Goal: Information Seeking & Learning: Learn about a topic

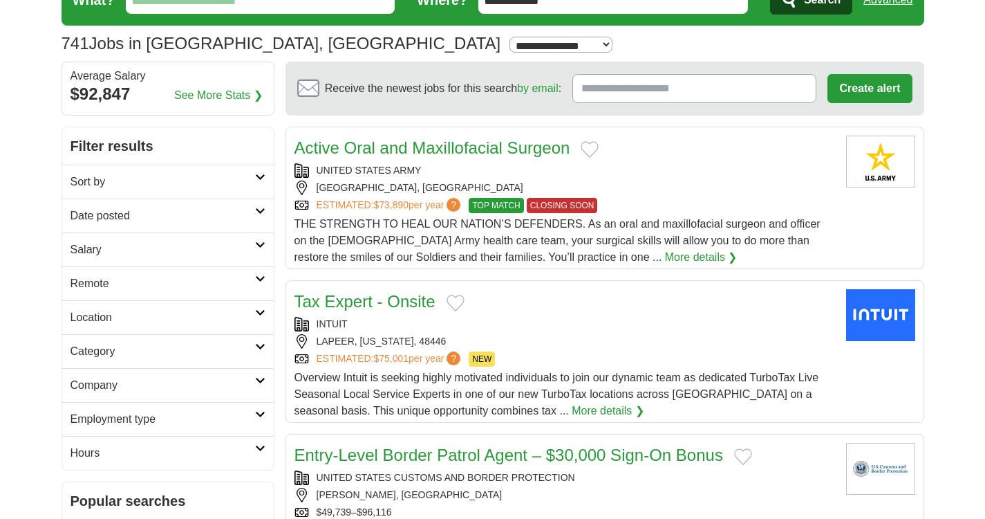
scroll to position [263, 0]
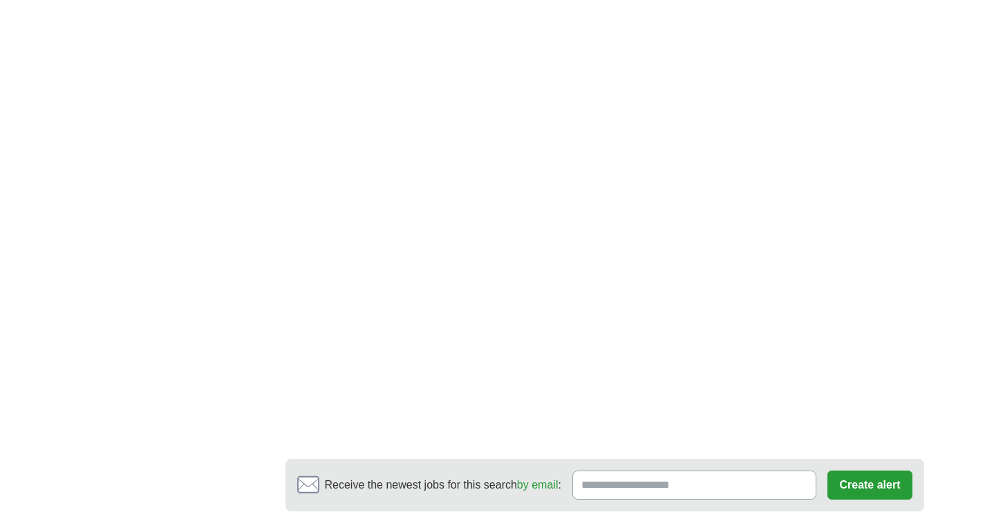
scroll to position [2352, 0]
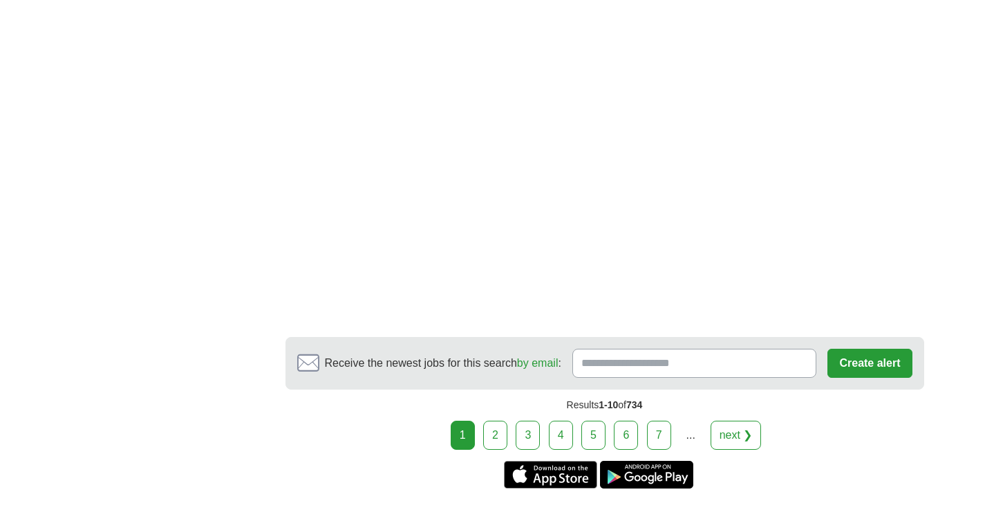
click at [501, 433] on link "2" at bounding box center [495, 434] width 24 height 29
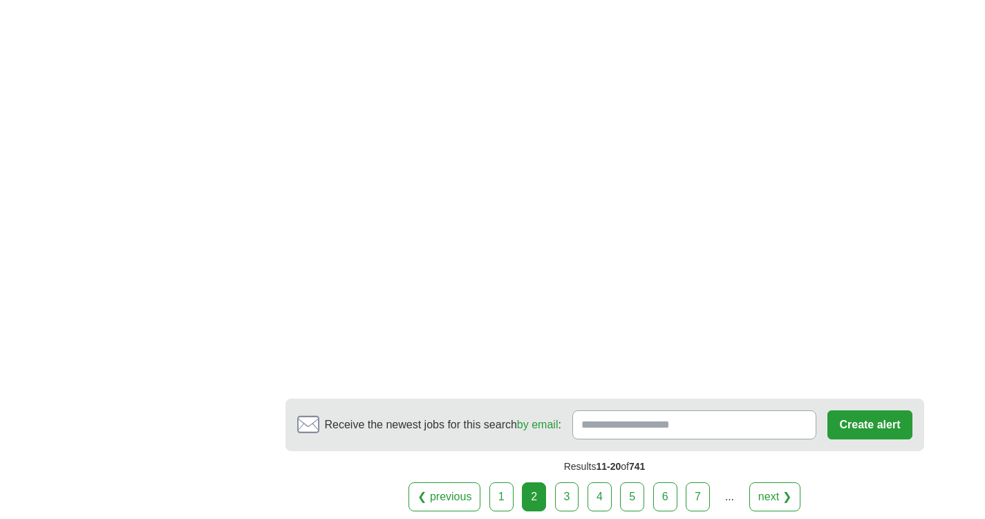
scroll to position [2382, 0]
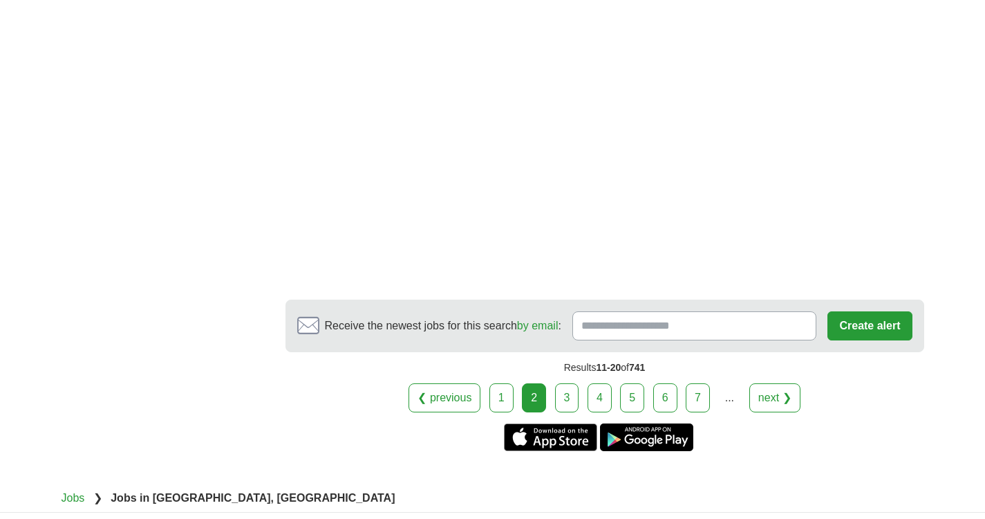
click at [573, 397] on link "3" at bounding box center [567, 397] width 24 height 29
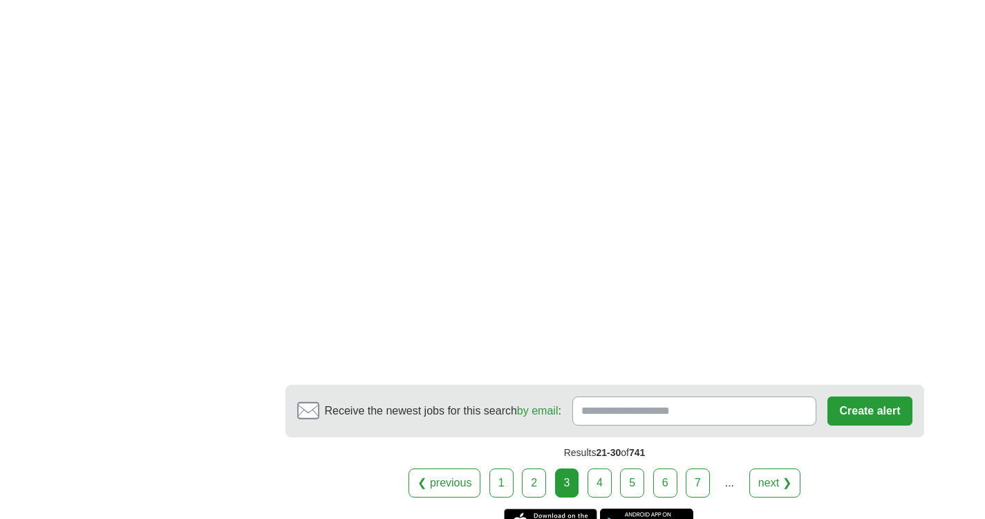
scroll to position [2297, 0]
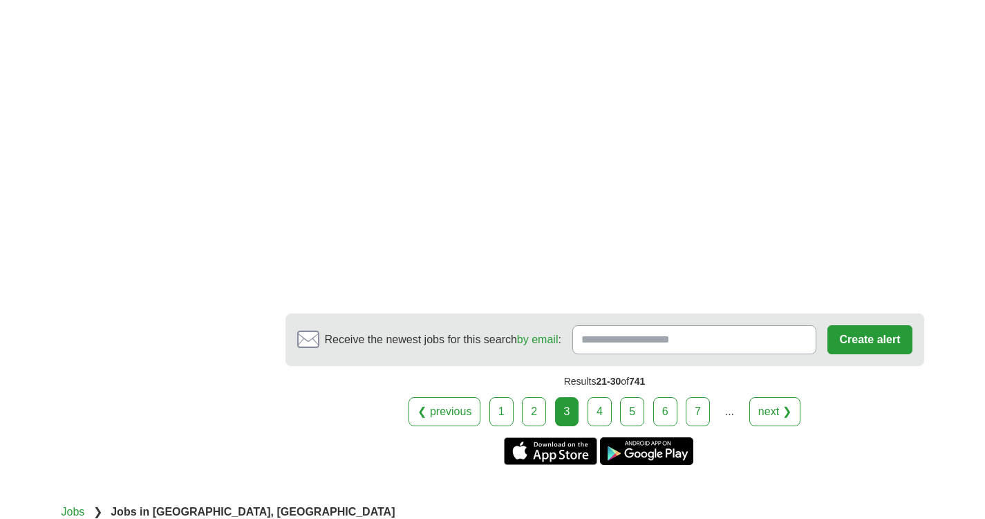
click at [694, 418] on link "7" at bounding box center [698, 411] width 24 height 29
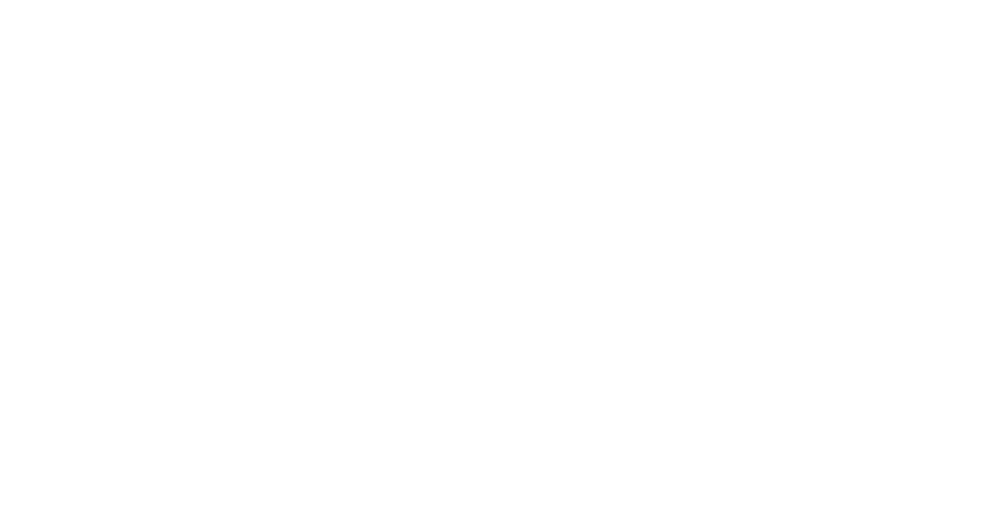
scroll to position [2616, 0]
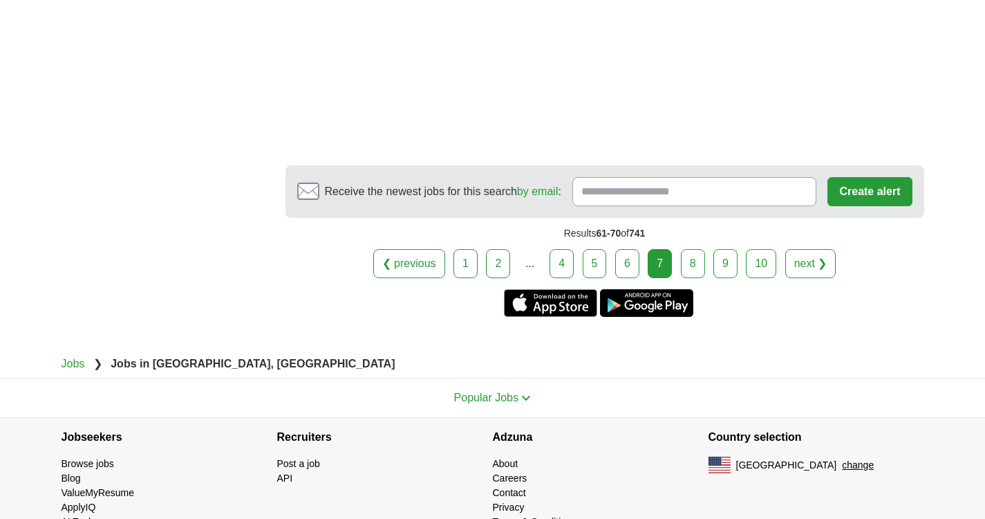
click at [694, 249] on link "8" at bounding box center [693, 263] width 24 height 29
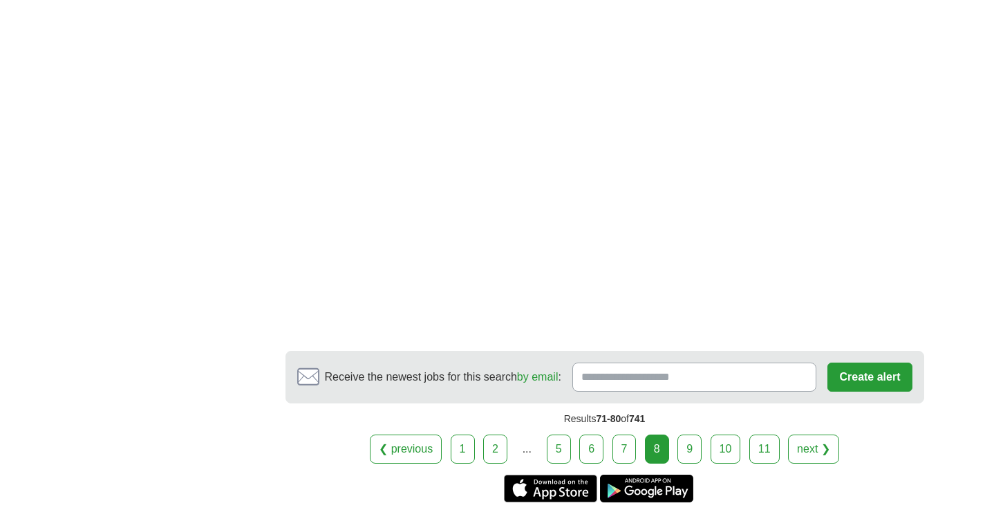
scroll to position [2395, 0]
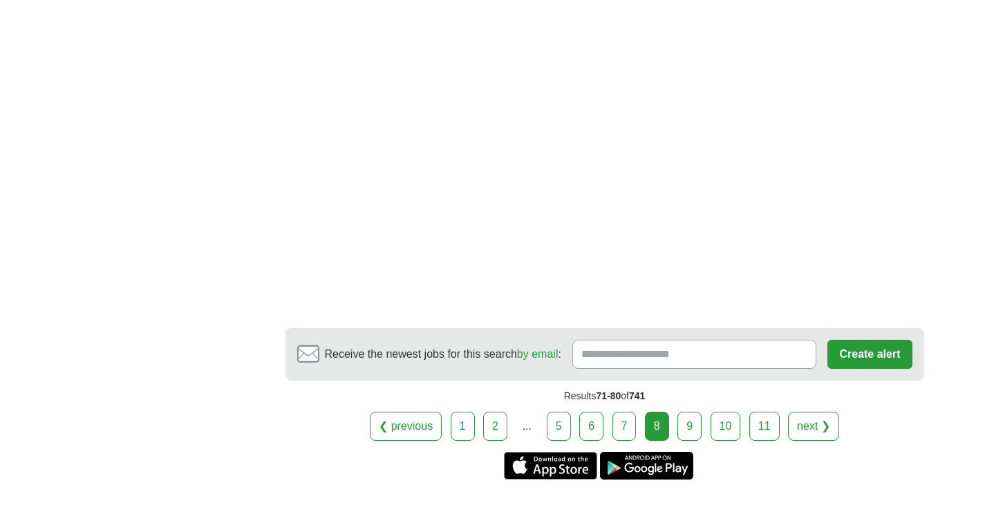
click at [696, 434] on link "9" at bounding box center [690, 425] width 24 height 29
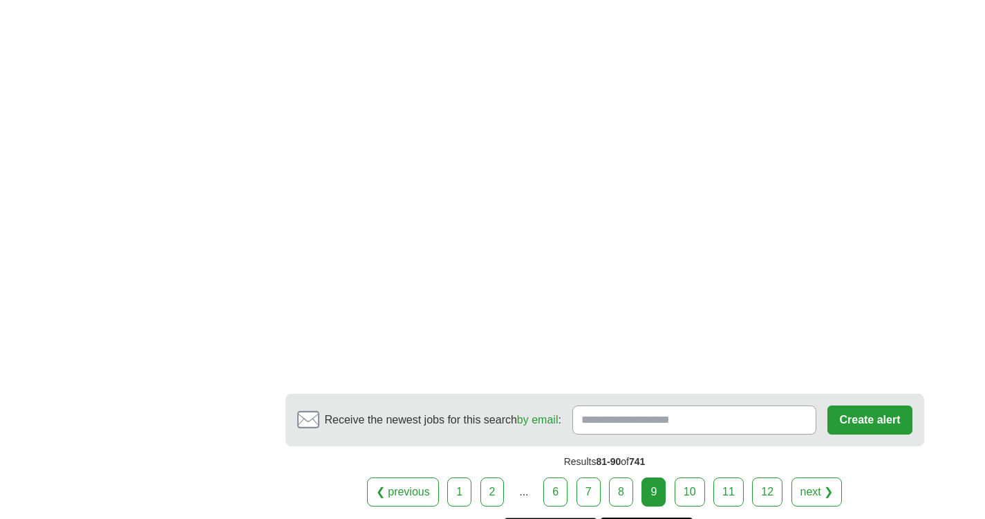
scroll to position [2088, 0]
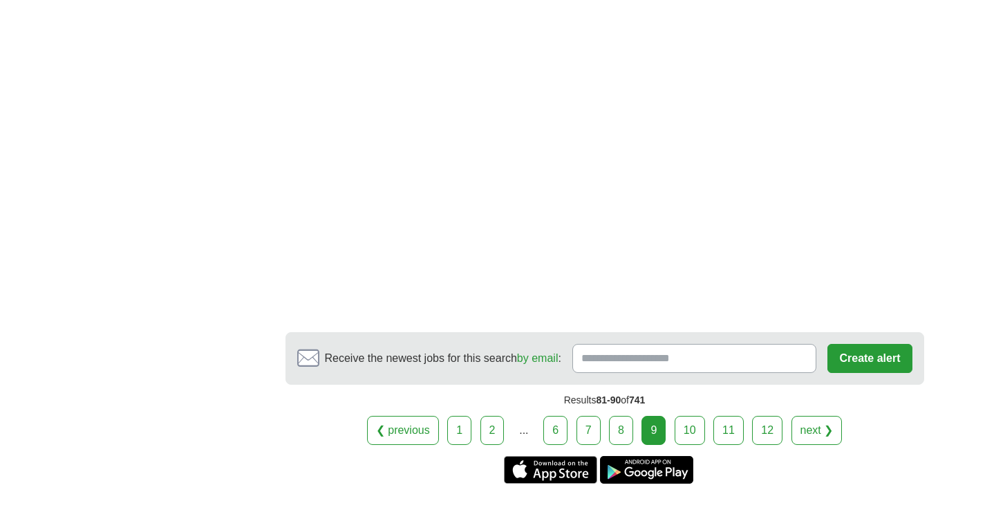
click at [691, 426] on link "10" at bounding box center [690, 430] width 30 height 29
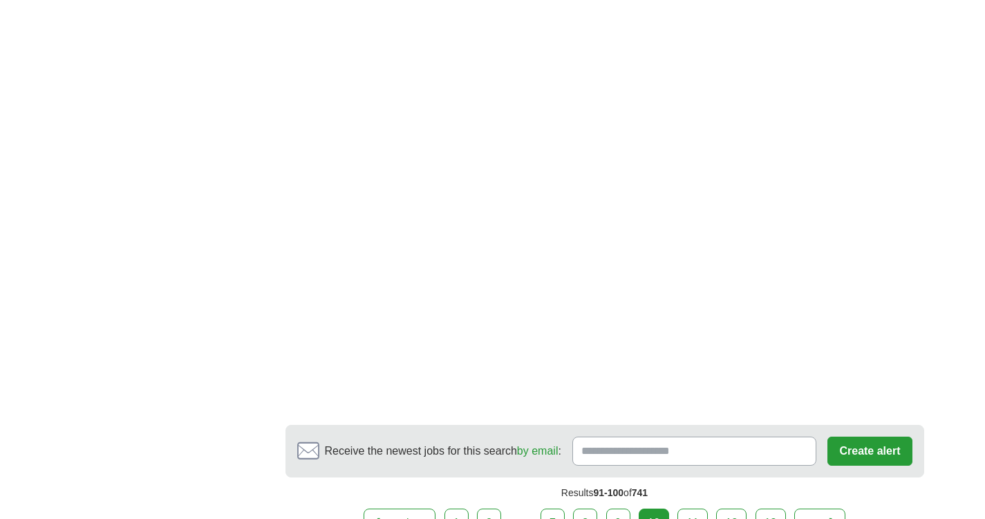
scroll to position [2371, 0]
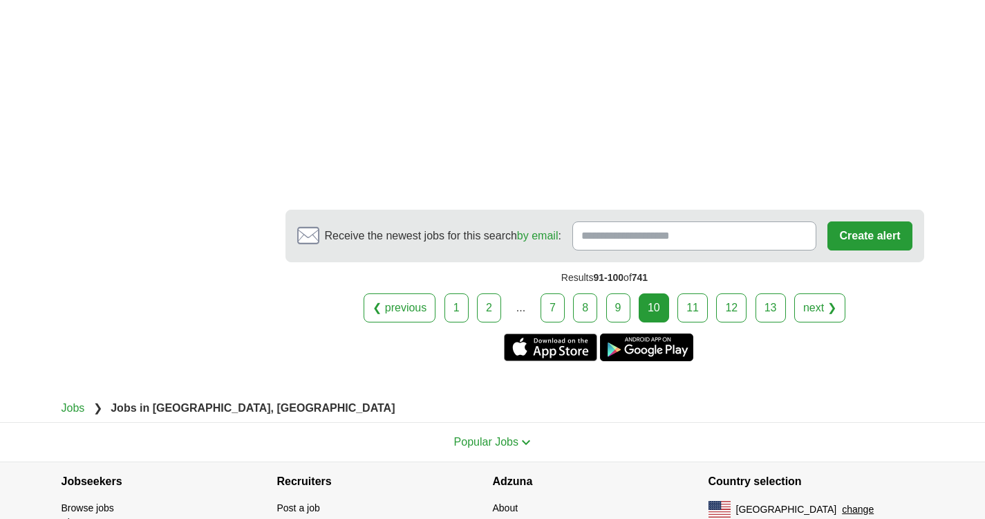
click at [699, 298] on link "11" at bounding box center [693, 307] width 30 height 29
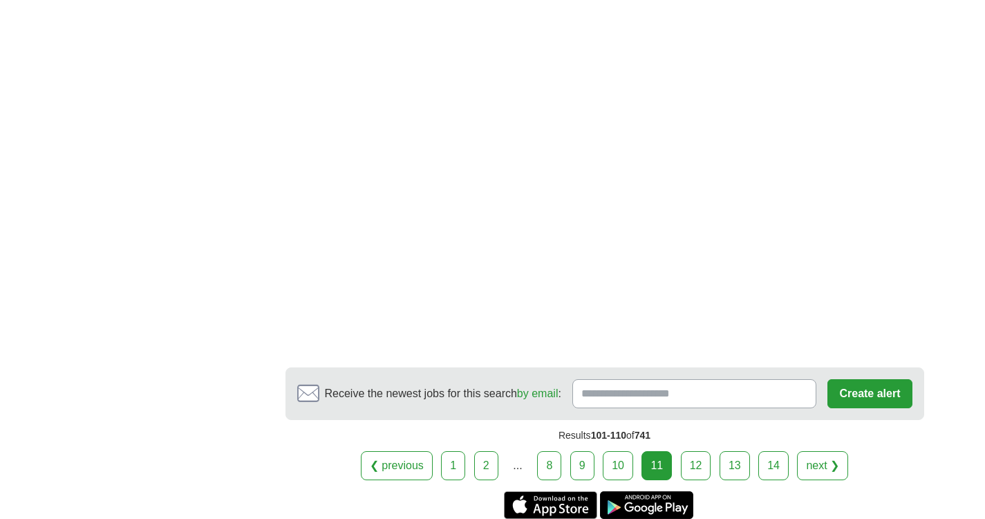
scroll to position [2515, 0]
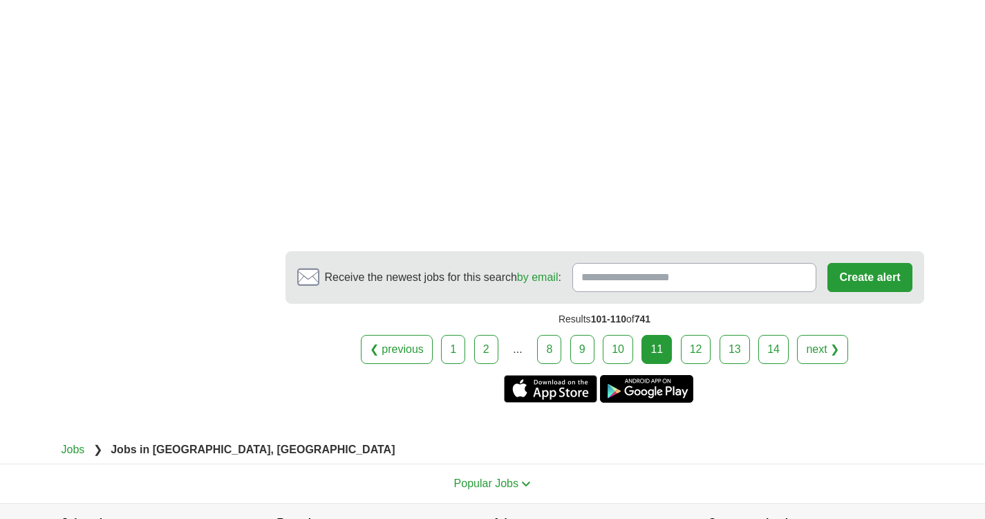
click at [701, 344] on link "12" at bounding box center [696, 349] width 30 height 29
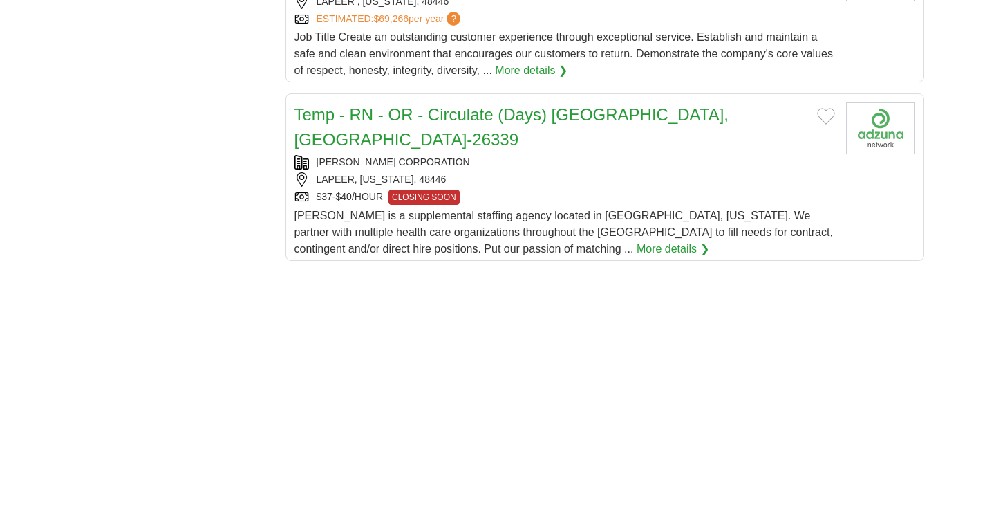
scroll to position [1826, 0]
